Goal: Book appointment/travel/reservation

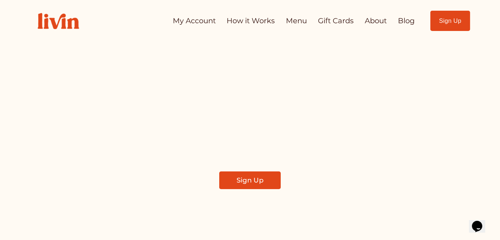
click at [198, 18] on link "My Account" at bounding box center [194, 21] width 43 height 14
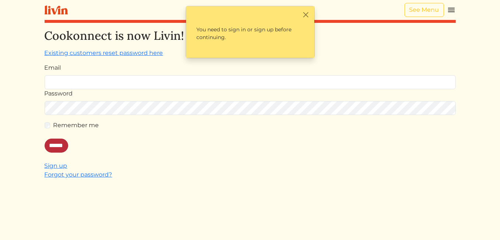
type input "**********"
click at [67, 142] on input "******" at bounding box center [57, 145] width 24 height 14
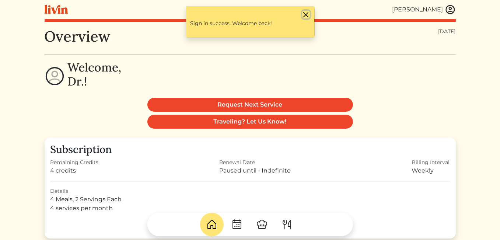
click at [303, 15] on button "Close" at bounding box center [306, 15] width 8 height 8
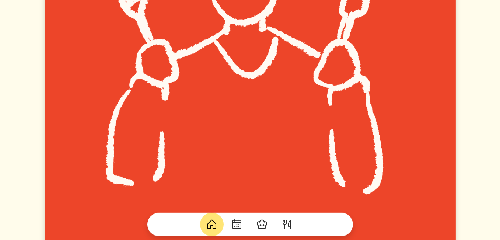
scroll to position [737, 0]
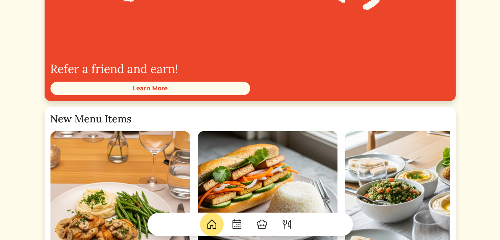
click at [240, 227] on img at bounding box center [237, 224] width 12 height 12
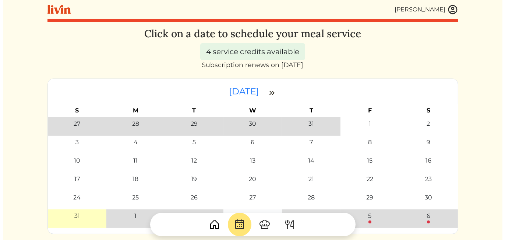
scroll to position [74, 0]
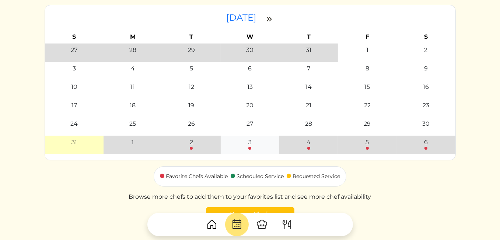
click at [250, 143] on div "3" at bounding box center [249, 142] width 3 height 9
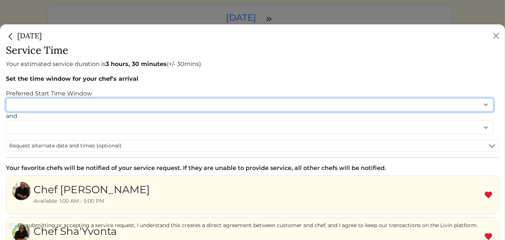
click at [170, 105] on select "******* ******* ******* ******* ******* ******* ******** ******** ******** ****…" at bounding box center [250, 105] width 488 height 14
select select "********"
click at [6, 98] on select "******* ******* ******* ******* ******* ******* ******** ******** ******** ****…" at bounding box center [250, 105] width 488 height 14
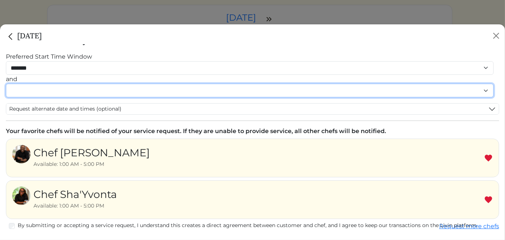
click at [52, 90] on select "******* ******* ******* ******* ******* ******* ******** ******** ******** ****…" at bounding box center [250, 91] width 488 height 14
select select "********"
click at [6, 91] on select "******* ******* ******* ******* ******* ******* ******** ******** ******** ****…" at bounding box center [250, 91] width 488 height 14
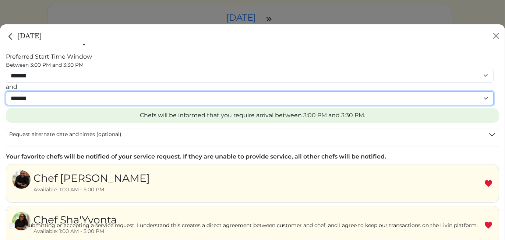
scroll to position [92, 0]
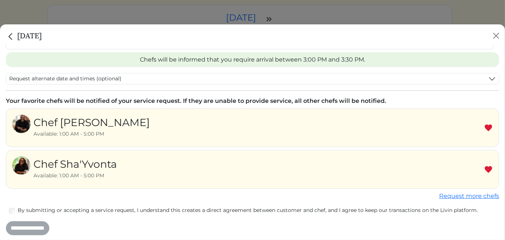
click at [124, 123] on div "Chef Ty Available: 1:00 AM - 5:00 PM" at bounding box center [253, 127] width 494 height 39
click at [147, 121] on div "Chef Ty Available: 1:00 AM - 5:00 PM" at bounding box center [253, 127] width 494 height 39
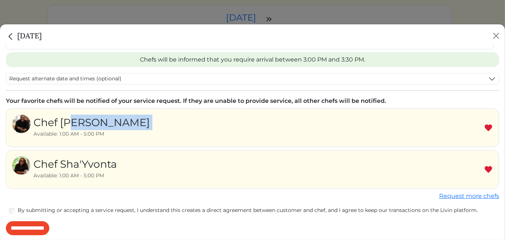
click at [147, 121] on div "Chef Ty Available: 1:00 AM - 5:00 PM" at bounding box center [253, 127] width 494 height 39
click at [484, 168] on img at bounding box center [488, 169] width 9 height 9
click at [43, 225] on input "**********" at bounding box center [27, 228] width 43 height 14
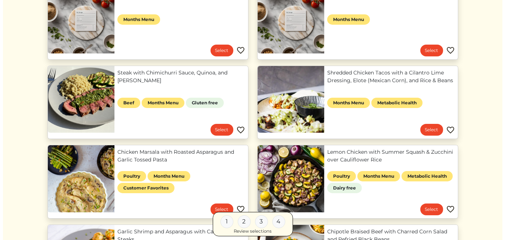
scroll to position [37, 0]
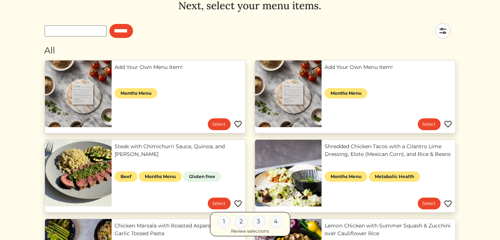
click at [358, 71] on link "Add Your Own Menu Item!" at bounding box center [388, 67] width 128 height 8
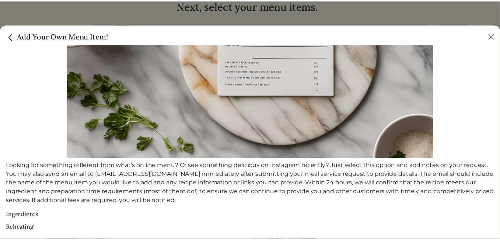
scroll to position [111, 0]
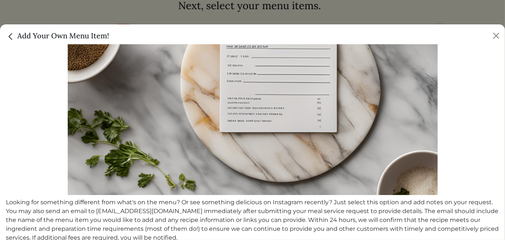
click at [9, 37] on img "Close" at bounding box center [11, 37] width 10 height 10
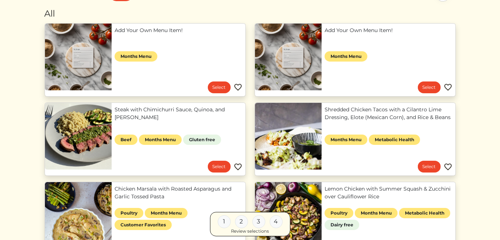
scroll to position [147, 0]
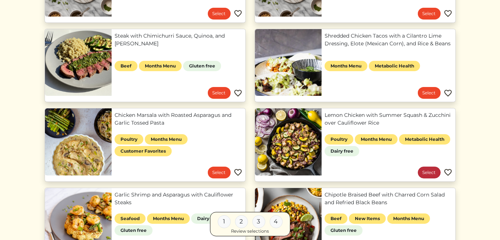
click at [424, 173] on link "Select" at bounding box center [429, 172] width 23 height 12
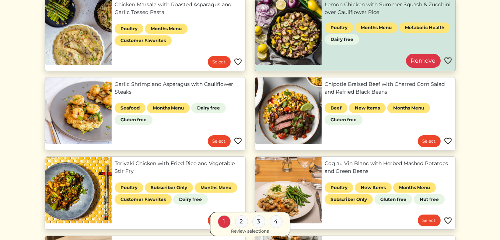
scroll to position [331, 0]
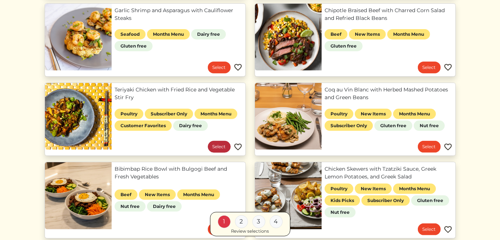
click at [218, 150] on link "Select" at bounding box center [219, 147] width 23 height 12
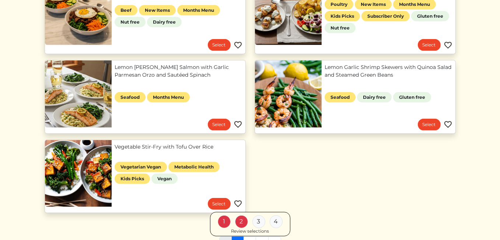
scroll to position [589, 0]
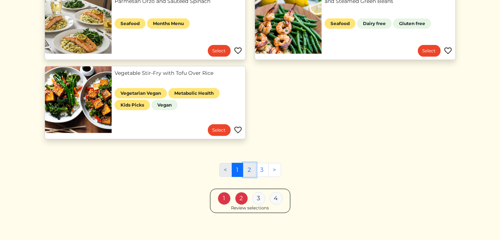
click at [249, 169] on link "2" at bounding box center [249, 170] width 13 height 14
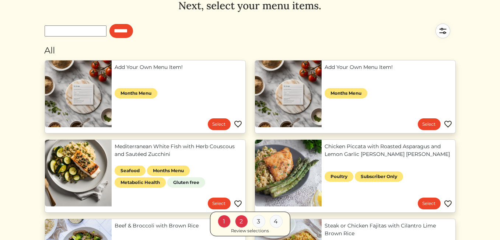
scroll to position [74, 0]
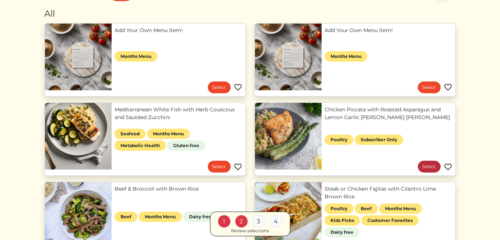
click at [432, 166] on link "Select" at bounding box center [429, 167] width 23 height 12
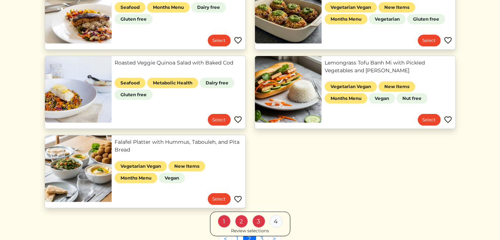
scroll to position [399, 0]
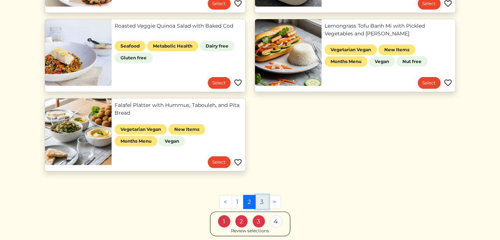
click at [265, 200] on link "3" at bounding box center [262, 202] width 13 height 14
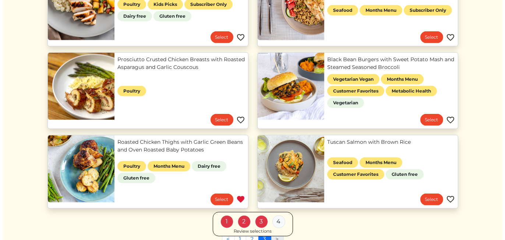
scroll to position [404, 0]
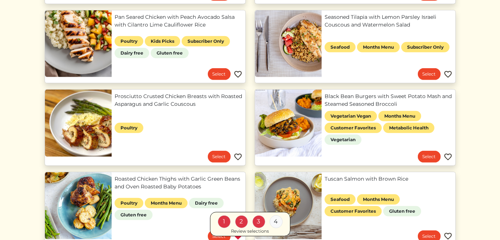
click at [130, 98] on link "Prosciutto Crusted Chicken Breasts with Roasted Asparagus and Garlic Couscous" at bounding box center [179, 99] width 128 height 15
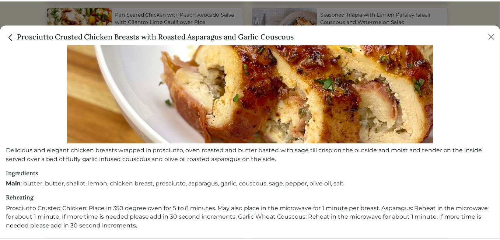
scroll to position [89, 0]
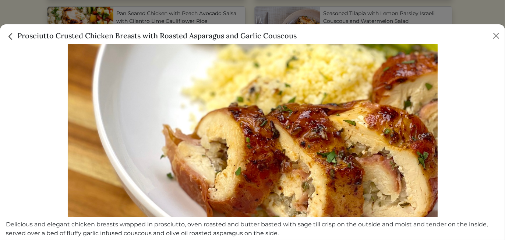
click at [12, 36] on img "Close" at bounding box center [11, 37] width 10 height 10
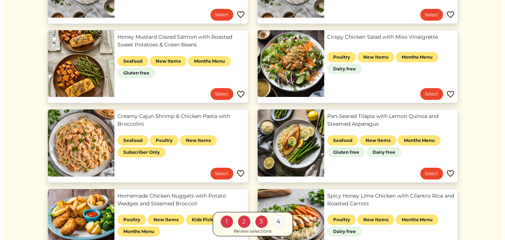
scroll to position [183, 0]
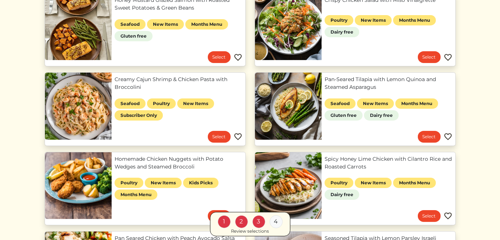
click at [389, 157] on link "Spicy Honey Lime Chicken with Cilantro Rice and Roasted Carrots" at bounding box center [388, 162] width 128 height 15
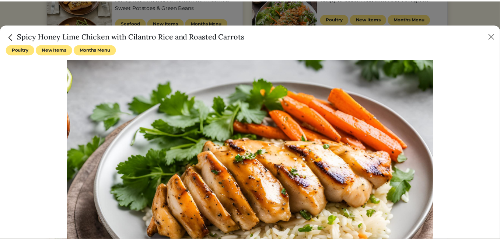
scroll to position [74, 0]
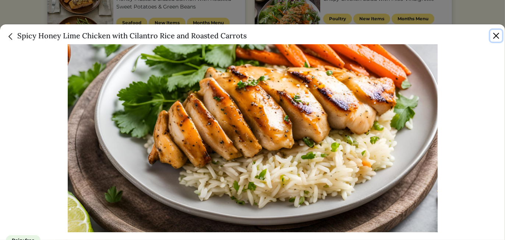
click at [496, 37] on button "Close" at bounding box center [497, 36] width 12 height 12
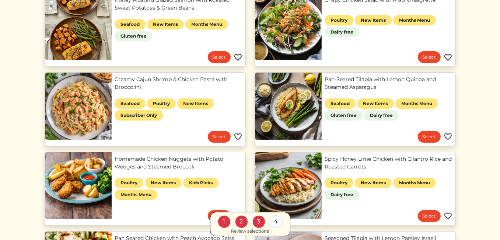
click at [426, 214] on div "1 2 3 4 Review selections" at bounding box center [250, 223] width 411 height 25
click at [425, 213] on div "1 2 3 4 Review selections" at bounding box center [250, 223] width 411 height 25
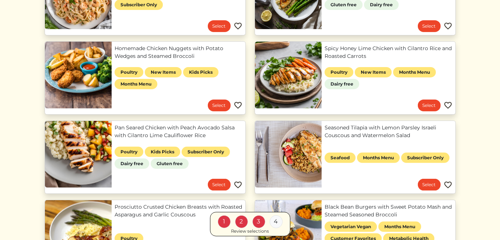
scroll to position [257, 0]
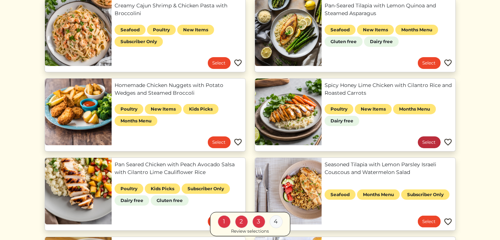
click at [428, 140] on link "Select" at bounding box center [429, 142] width 23 height 12
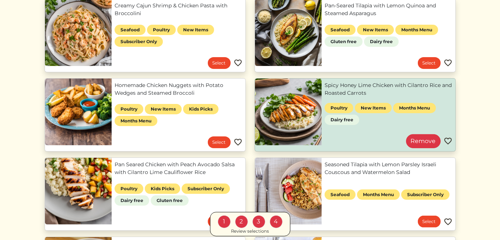
scroll to position [404, 0]
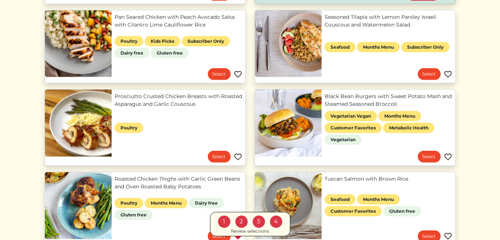
click at [258, 232] on div "Review selections" at bounding box center [250, 231] width 38 height 7
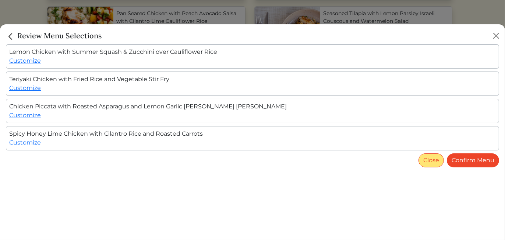
click at [432, 160] on button "Close" at bounding box center [431, 160] width 25 height 14
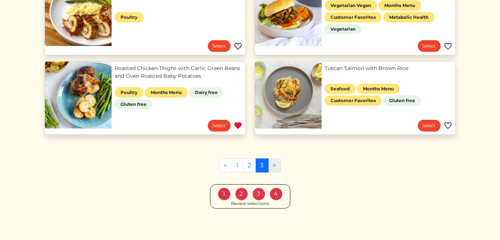
scroll to position [478, 0]
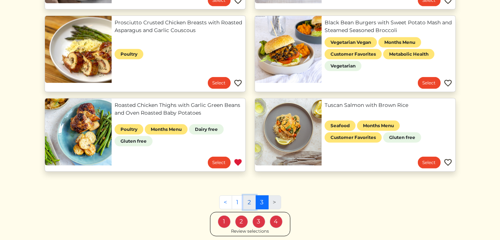
click at [246, 199] on link "2" at bounding box center [249, 202] width 13 height 14
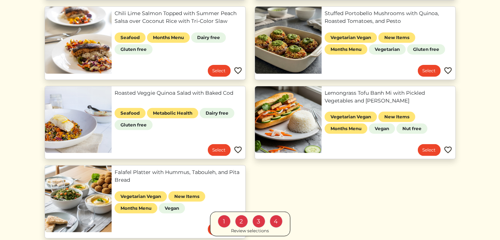
scroll to position [295, 0]
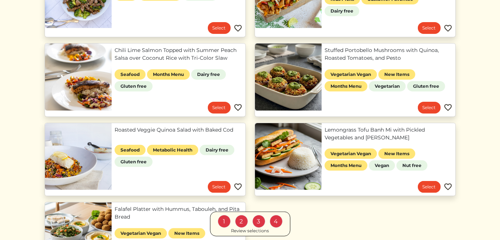
click at [239, 222] on div "2" at bounding box center [241, 221] width 13 height 13
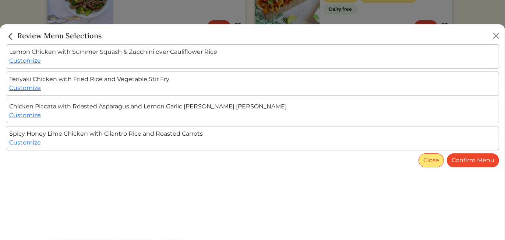
click at [439, 159] on button "Close" at bounding box center [431, 160] width 25 height 14
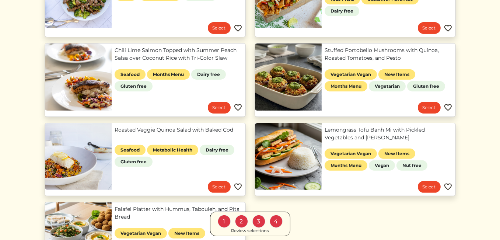
click at [222, 224] on div "1" at bounding box center [224, 221] width 13 height 13
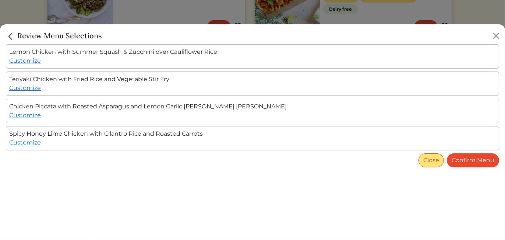
click at [427, 156] on button "Close" at bounding box center [431, 160] width 25 height 14
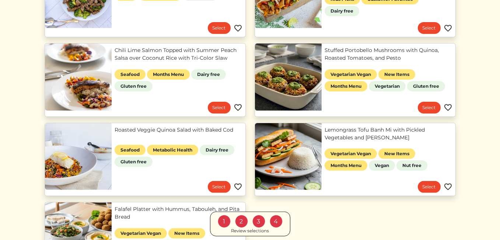
scroll to position [405, 0]
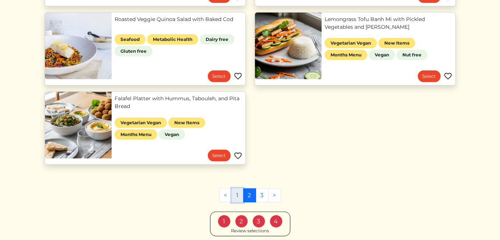
click at [238, 193] on link "1" at bounding box center [238, 195] width 12 height 14
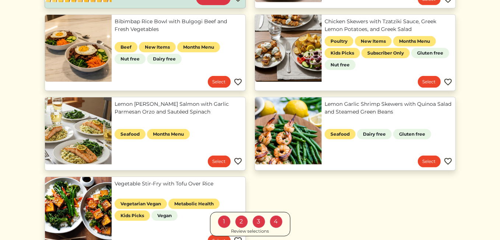
scroll to position [552, 0]
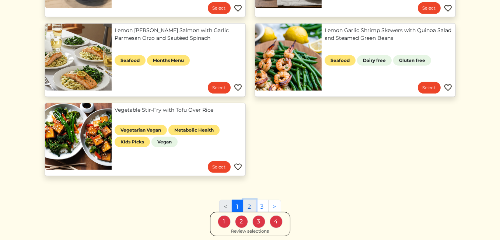
click at [249, 206] on link "2" at bounding box center [249, 207] width 13 height 14
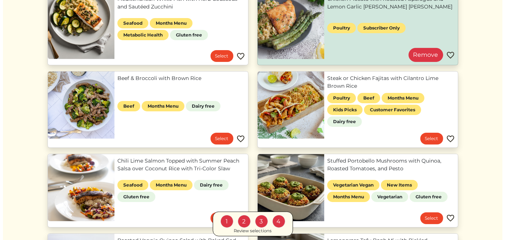
scroll to position [110, 0]
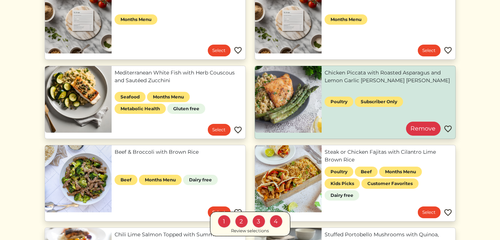
click at [353, 77] on link "Chicken Piccata with Roasted Asparagus and Lemon Garlic Herb Brown Rice" at bounding box center [388, 76] width 128 height 15
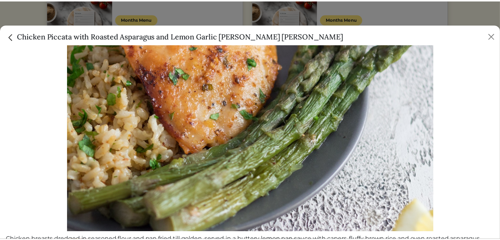
scroll to position [184, 0]
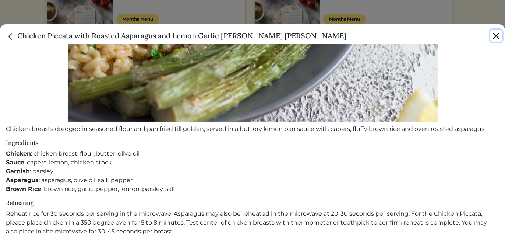
click at [496, 32] on button "Close" at bounding box center [497, 36] width 12 height 12
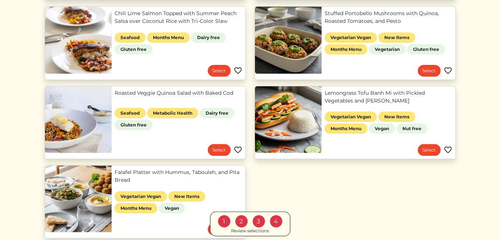
scroll to position [435, 0]
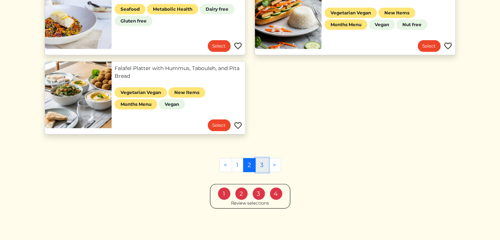
click at [259, 165] on link "3" at bounding box center [262, 165] width 13 height 14
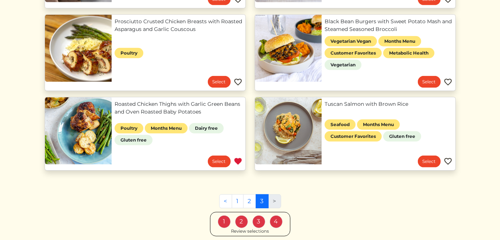
scroll to position [515, 0]
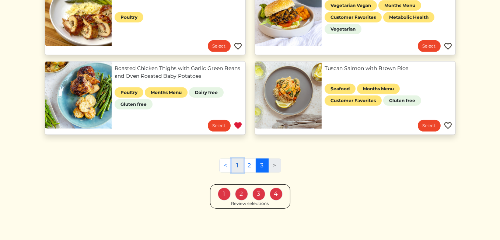
click at [236, 167] on link "1" at bounding box center [238, 165] width 12 height 14
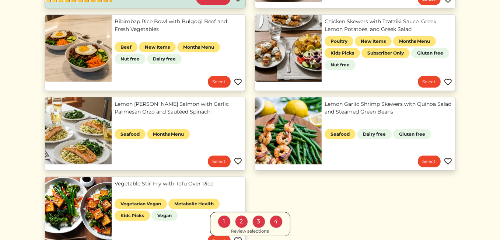
scroll to position [594, 0]
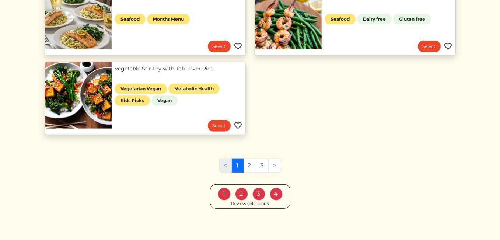
click at [259, 200] on div "Review selections" at bounding box center [250, 203] width 38 height 7
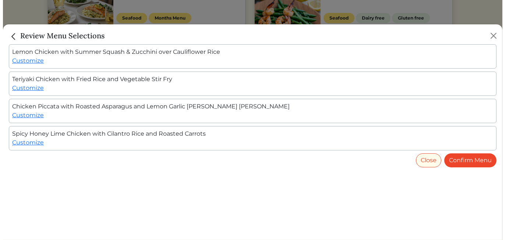
scroll to position [587, 0]
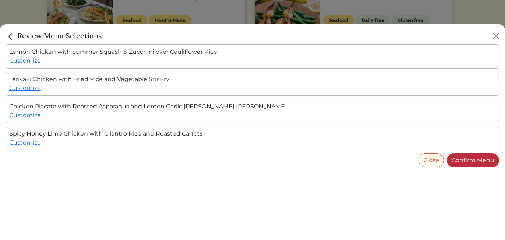
click at [473, 161] on link "Confirm Menu" at bounding box center [473, 160] width 52 height 14
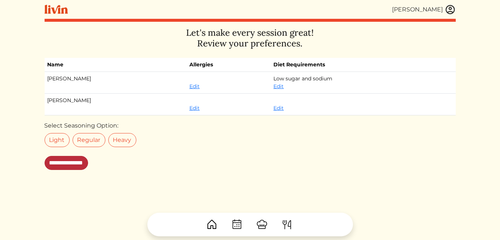
click at [87, 163] on input "**********" at bounding box center [66, 163] width 43 height 14
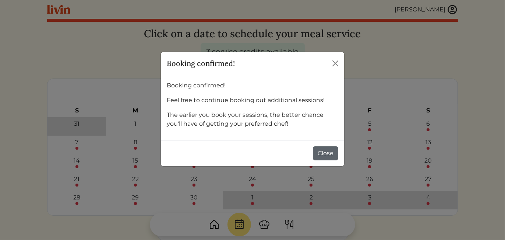
click at [328, 151] on button "Close" at bounding box center [325, 153] width 25 height 14
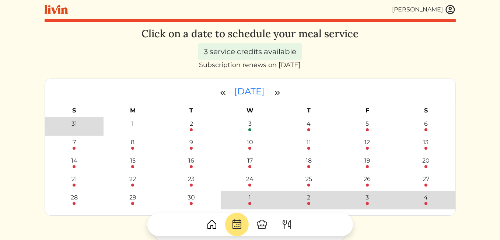
scroll to position [74, 0]
